Goal: Information Seeking & Learning: Learn about a topic

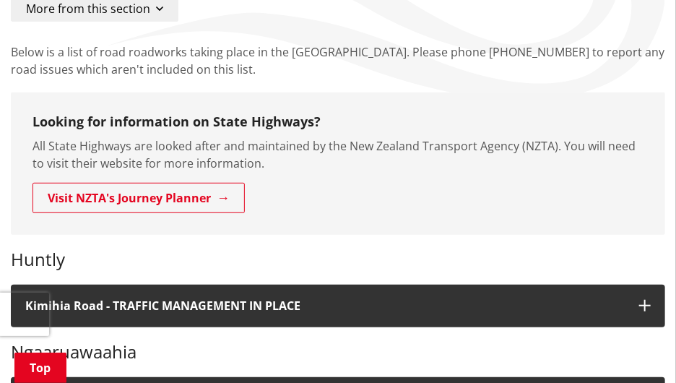
scroll to position [180, 0]
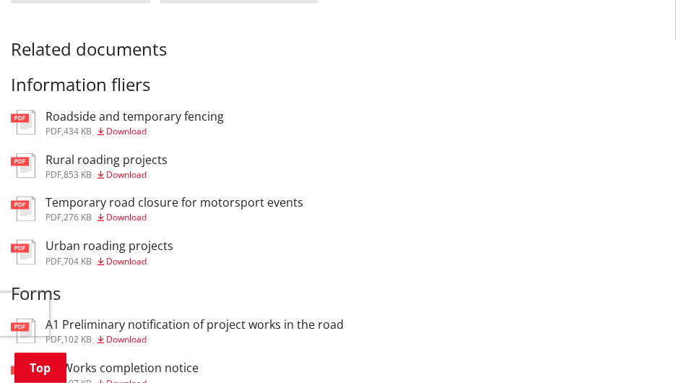
scroll to position [709, 0]
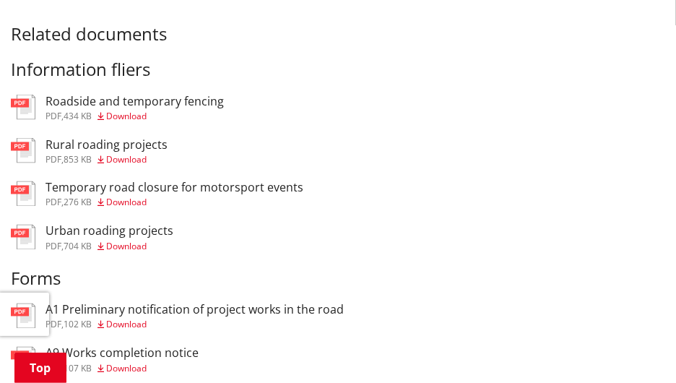
click at [139, 203] on span "Download" at bounding box center [126, 202] width 40 height 12
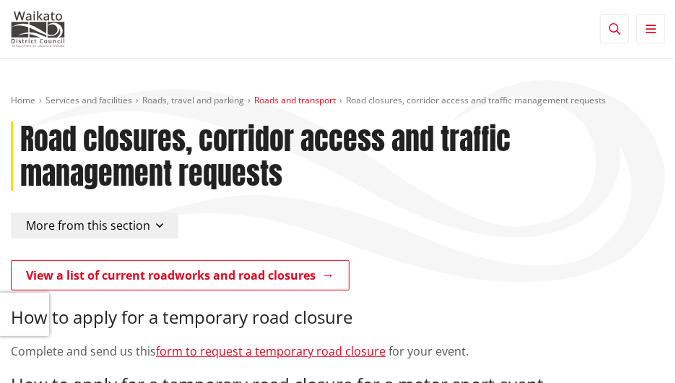
click at [284, 100] on link "Roads and transport" at bounding box center [295, 100] width 82 height 12
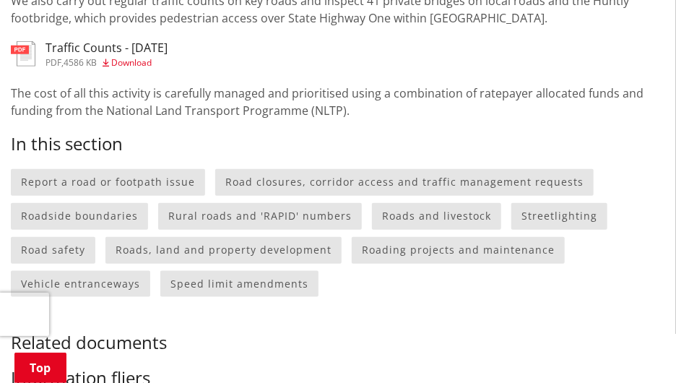
scroll to position [481, 0]
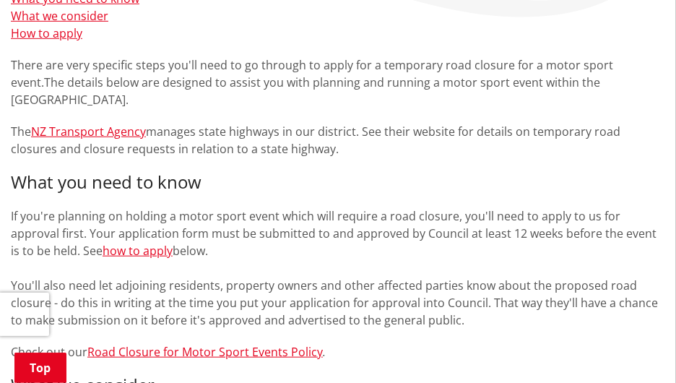
scroll to position [256, 0]
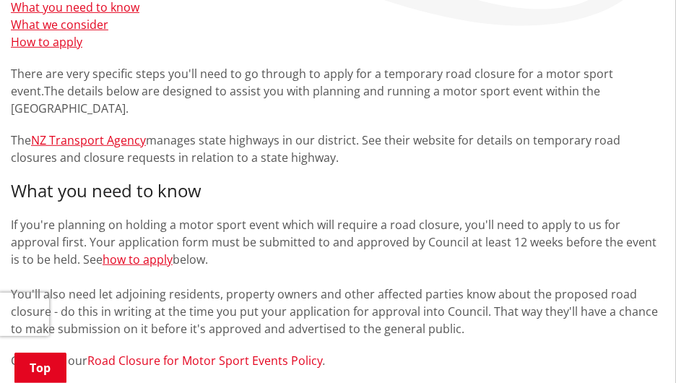
click at [174, 352] on link "Road Closure for Motor Sport Events Policy" at bounding box center [204, 360] width 235 height 16
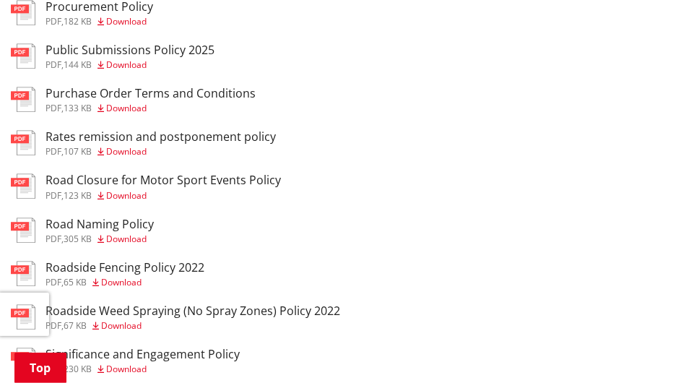
scroll to position [1128, 0]
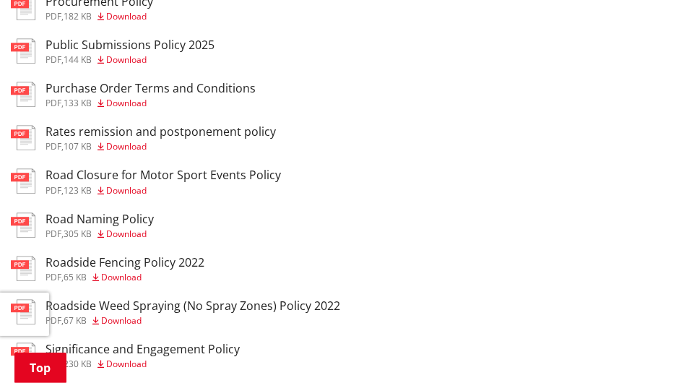
click at [137, 193] on span "Download" at bounding box center [126, 190] width 40 height 12
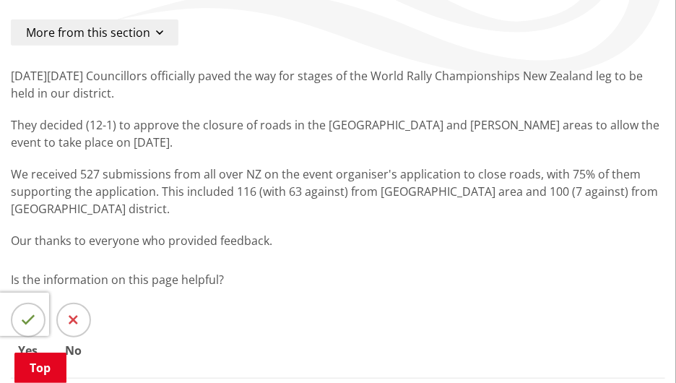
scroll to position [222, 0]
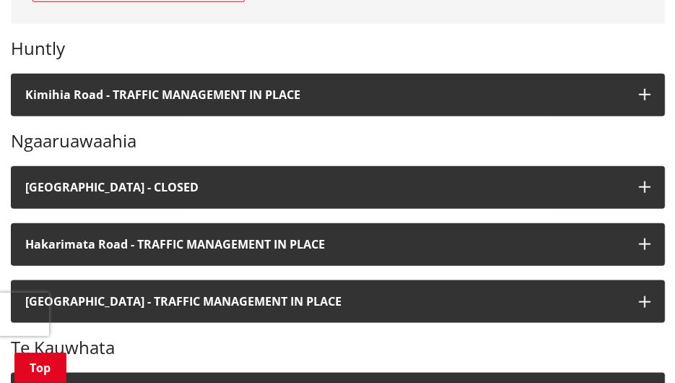
scroll to position [404, 0]
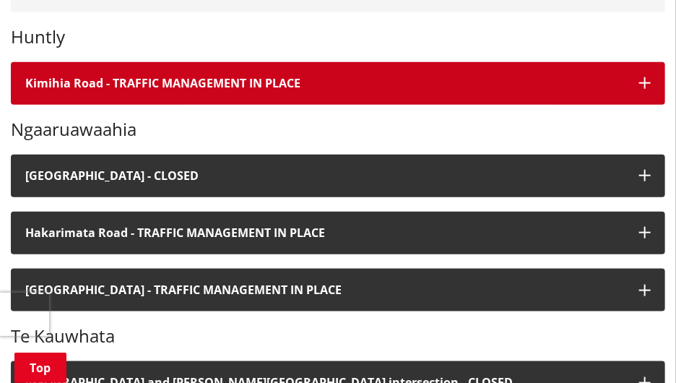
click at [649, 82] on icon "button" at bounding box center [645, 83] width 12 height 12
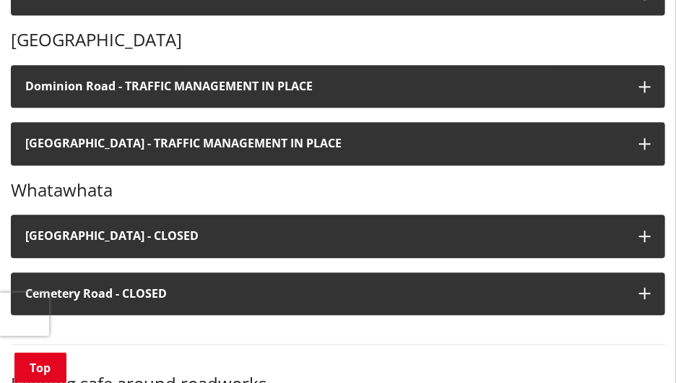
scroll to position [1062, 0]
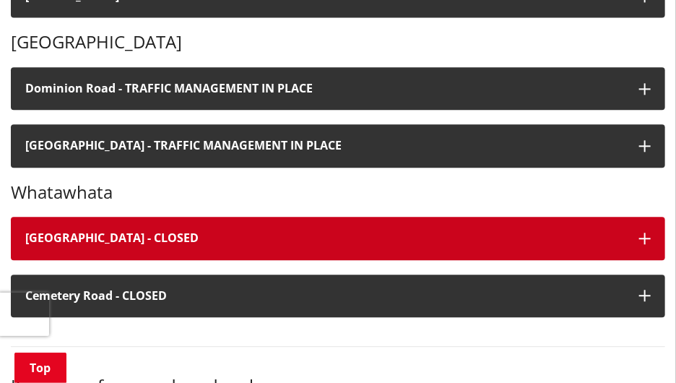
click at [642, 237] on icon "button" at bounding box center [645, 238] width 12 height 12
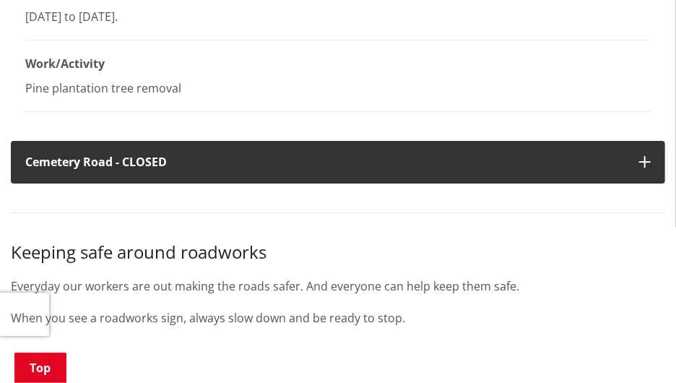
scroll to position [1427, 0]
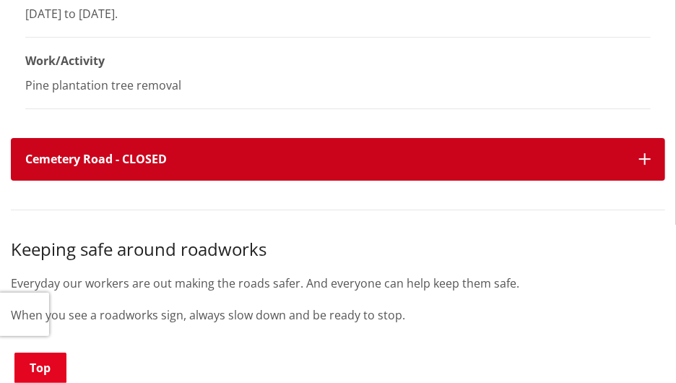
click at [652, 152] on button "Cemetery Road - CLOSED" at bounding box center [338, 159] width 654 height 43
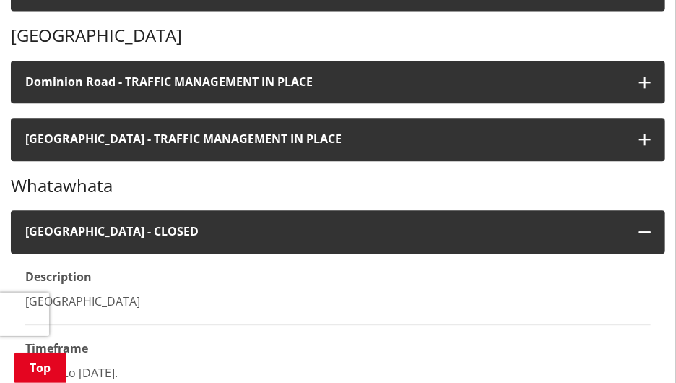
scroll to position [1058, 0]
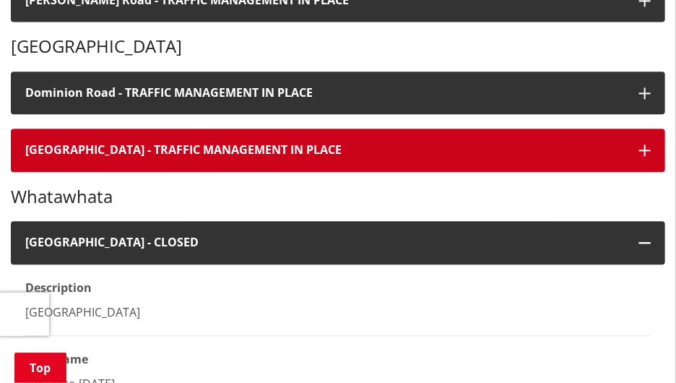
click at [647, 148] on icon "button" at bounding box center [645, 150] width 12 height 12
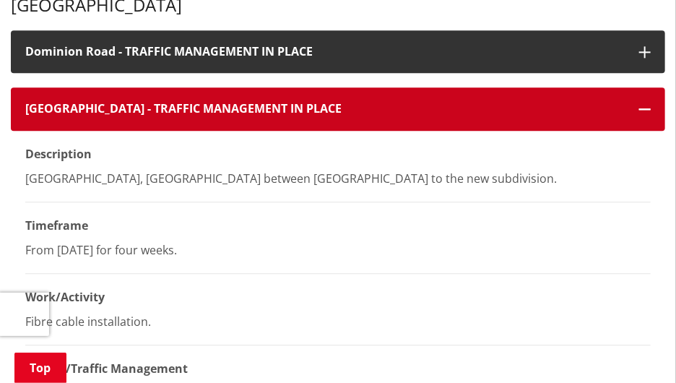
scroll to position [1067, 0]
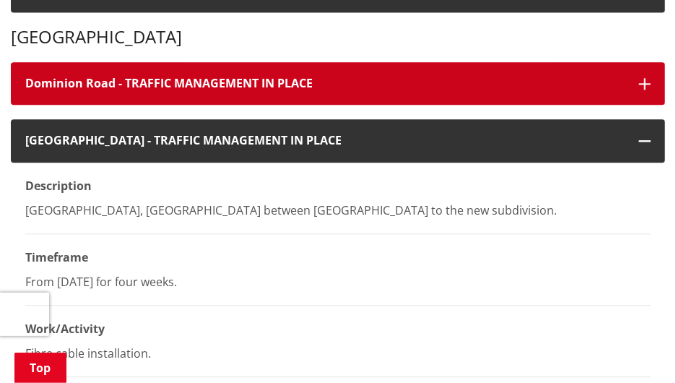
click at [646, 81] on icon "button" at bounding box center [645, 84] width 12 height 12
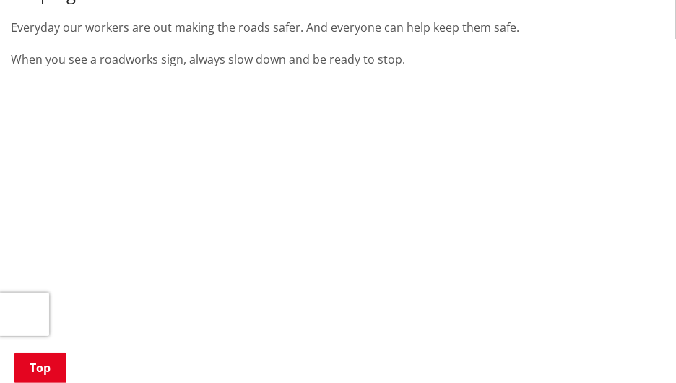
scroll to position [2610, 0]
